Goal: Entertainment & Leisure: Consume media (video, audio)

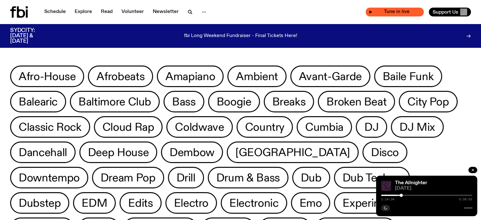
click at [369, 10] on icon "button" at bounding box center [371, 12] width 4 height 4
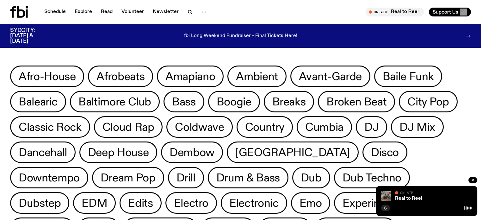
click at [386, 197] on img at bounding box center [386, 196] width 10 height 10
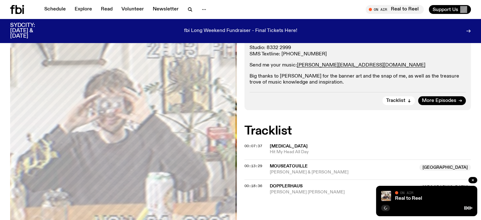
scroll to position [183, 0]
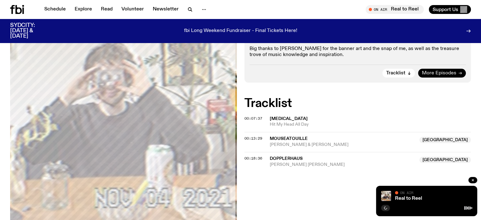
click at [427, 71] on span "More Episodes" at bounding box center [439, 73] width 34 height 5
click at [282, 199] on div "On Air Now Specialist Two hours of curated support, discovery and admiration fo…" at bounding box center [240, 110] width 481 height 332
click at [285, 199] on div "On Air Now Specialist Two hours of curated support, discovery and admiration fo…" at bounding box center [240, 110] width 481 height 332
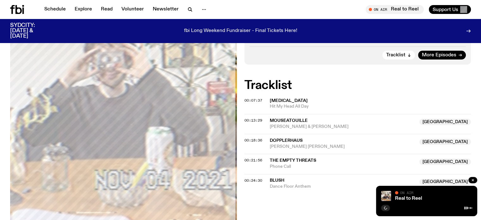
scroll to position [217, 0]
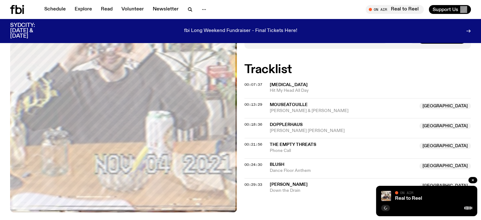
click at [341, 214] on div "On Air Now Specialist Two hours of curated support, discovery and admiration fo…" at bounding box center [240, 76] width 481 height 332
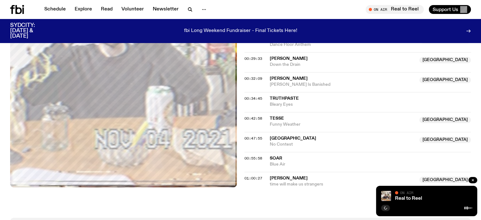
scroll to position [376, 0]
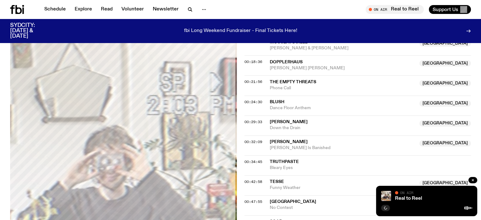
scroll to position [185, 0]
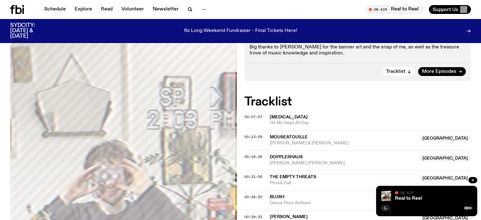
click at [349, 86] on div "On Air Now Specialist Two hours of curated support, discovery and admiration fo…" at bounding box center [240, 198] width 481 height 513
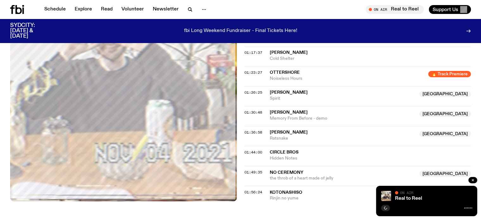
scroll to position [501, 0]
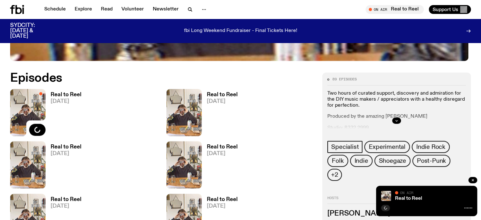
scroll to position [312, 0]
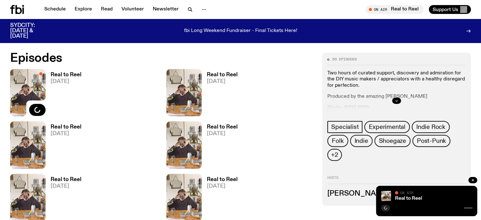
click at [207, 75] on h3 "Real to Reel" at bounding box center [222, 74] width 31 height 5
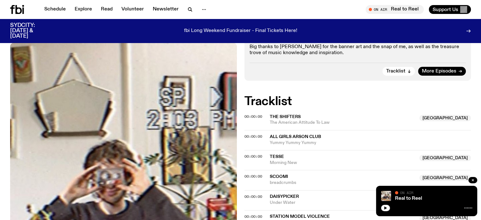
scroll to position [248, 0]
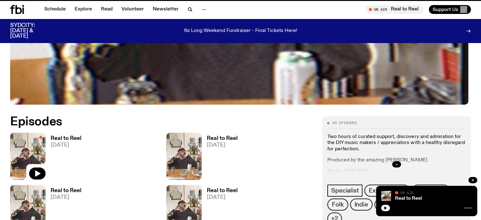
scroll to position [312, 0]
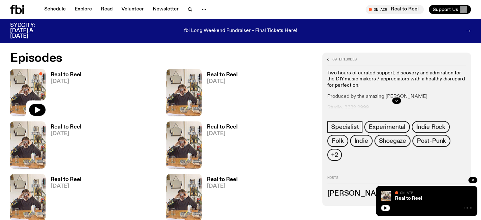
click at [81, 124] on link "Real to Reel 17.09.25" at bounding box center [64, 146] width 36 height 44
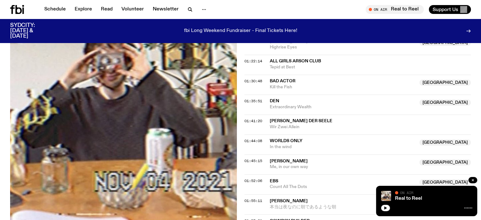
scroll to position [565, 0]
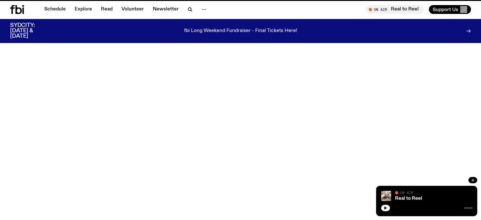
scroll to position [312, 0]
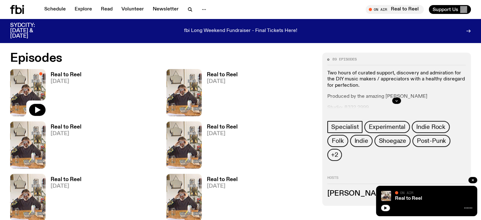
click at [207, 126] on h3 "Real to Reel" at bounding box center [222, 126] width 31 height 5
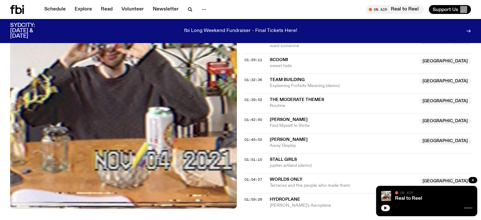
scroll to position [628, 0]
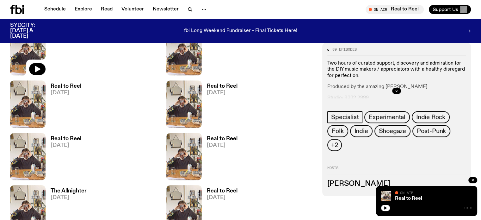
scroll to position [375, 0]
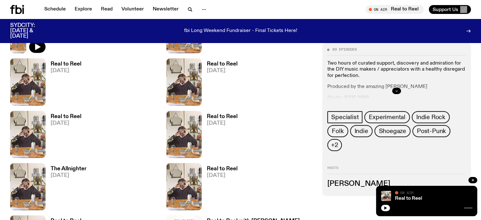
click at [398, 92] on icon "button" at bounding box center [396, 91] width 4 height 4
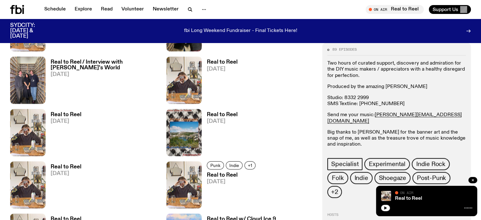
scroll to position [975, 0]
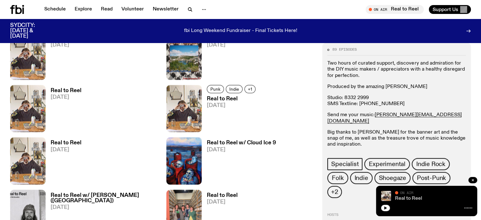
click at [411, 196] on link "Real to Reel" at bounding box center [408, 198] width 27 height 5
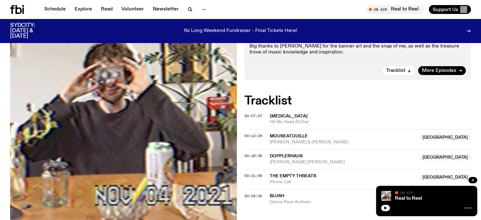
scroll to position [185, 0]
